Goal: Complete application form: Complete application form

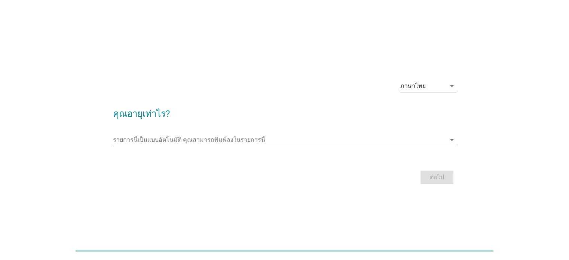
click at [153, 131] on div "รายการนี้เป็นแบบอัตโนมัติ [PERSON_NAME]พิมพ์ลงในรายการนี้ arrow_drop_down" at bounding box center [285, 142] width 344 height 24
click at [156, 141] on input "รายการนี้เป็นแบบอัตโนมัติ คุณสามารถพิมพ์ลงในรายการนี้" at bounding box center [279, 140] width 333 height 12
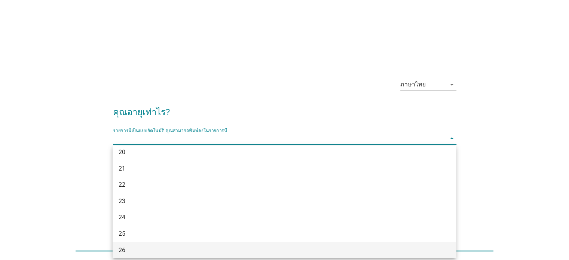
scroll to position [75, 0]
click at [136, 244] on div "28" at bounding box center [271, 245] width 304 height 9
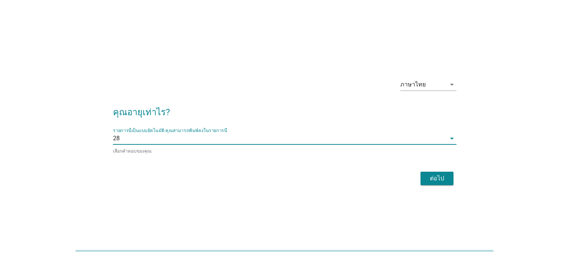
click at [433, 179] on div "ต่อไป" at bounding box center [437, 178] width 21 height 9
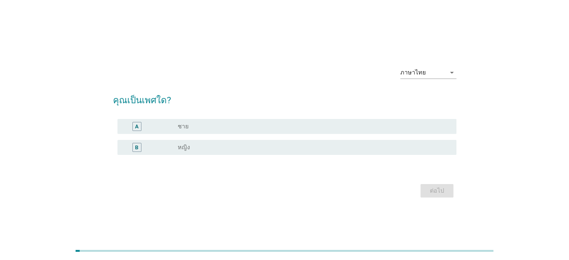
click at [171, 142] on div "B radio_button_unchecked หญิง" at bounding box center [287, 147] width 339 height 15
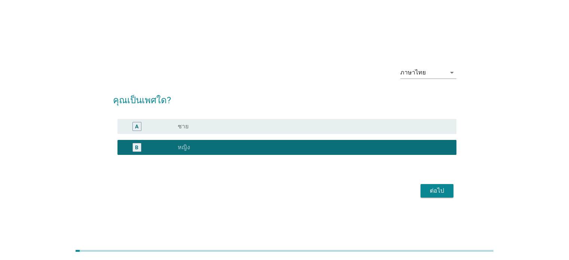
click at [431, 191] on div "ต่อไป" at bounding box center [437, 190] width 21 height 9
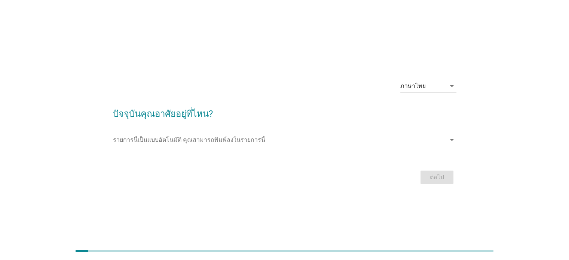
click at [216, 136] on input "รายการนี้เป็นแบบอัตโนมัติ คุณสามารถพิมพ์ลงในรายการนี้" at bounding box center [279, 140] width 333 height 12
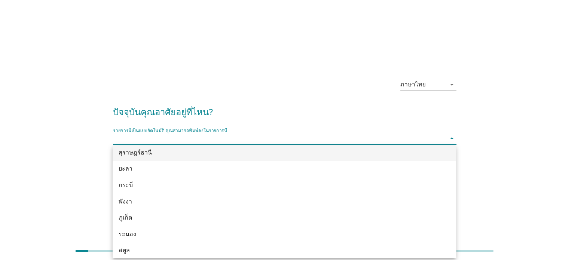
scroll to position [1135, 0]
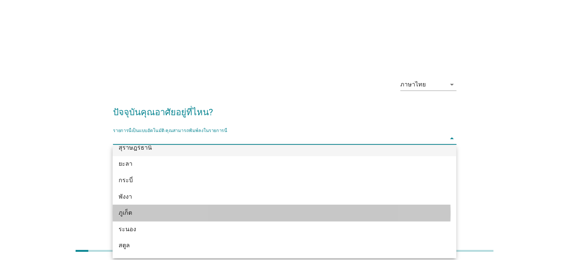
click at [151, 215] on div "ภูเก็ต" at bounding box center [271, 212] width 304 height 9
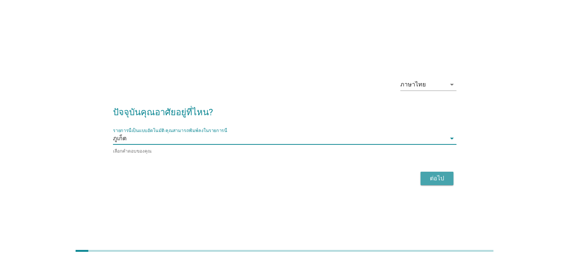
click at [442, 176] on div "ต่อไป" at bounding box center [437, 178] width 21 height 9
